Goal: Task Accomplishment & Management: Use online tool/utility

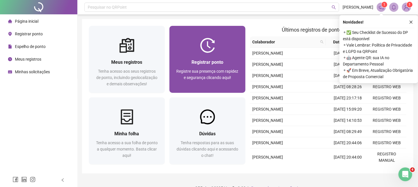
click at [196, 55] on div "Registrar ponto Registre sua presença com rapidez e segurança clicando aqui!" at bounding box center [208, 73] width 76 height 40
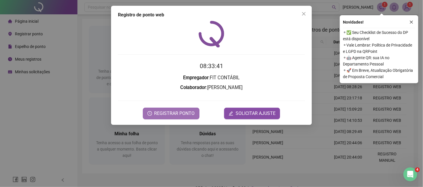
click at [180, 109] on button "REGISTRAR PONTO" at bounding box center [171, 113] width 57 height 11
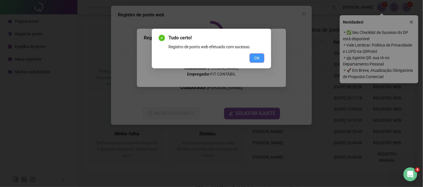
drag, startPoint x: 256, startPoint y: 59, endPoint x: 234, endPoint y: 70, distance: 23.7
click at [254, 60] on span "OK" at bounding box center [256, 58] width 5 height 6
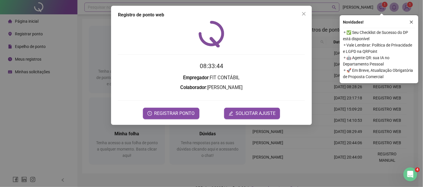
click at [306, 11] on button "Close" at bounding box center [303, 13] width 9 height 9
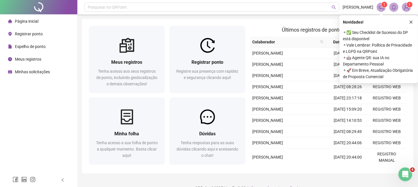
drag, startPoint x: 412, startPoint y: 21, endPoint x: 298, endPoint y: 20, distance: 113.6
click at [412, 21] on icon "close" at bounding box center [411, 22] width 4 height 4
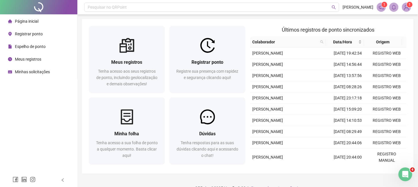
click at [31, 56] on div "Meus registros" at bounding box center [24, 58] width 33 height 11
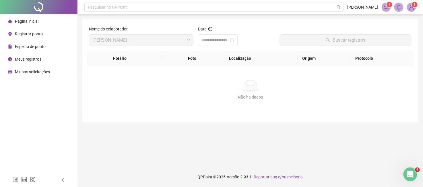
click at [26, 23] on span "Página inicial" at bounding box center [27, 21] width 24 height 5
